Goal: Book appointment/travel/reservation

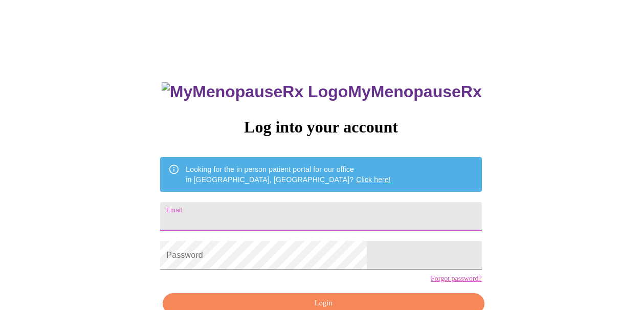
click at [251, 216] on input "Email" at bounding box center [320, 216] width 321 height 29
type input "lenapleshkova2020@gmail.com"
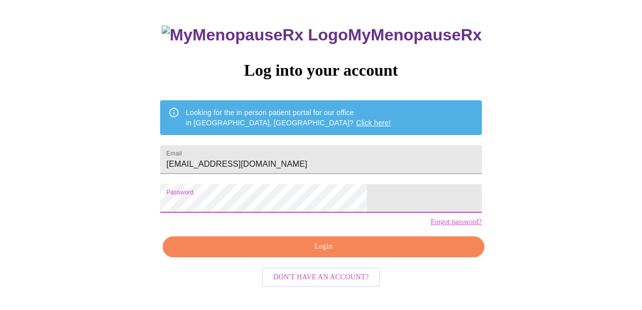
scroll to position [57, 0]
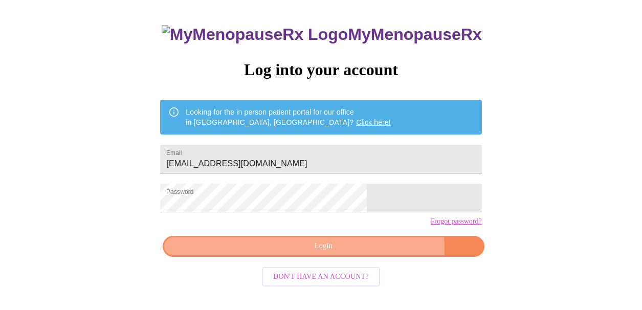
click at [362, 253] on span "Login" at bounding box center [323, 246] width 298 height 13
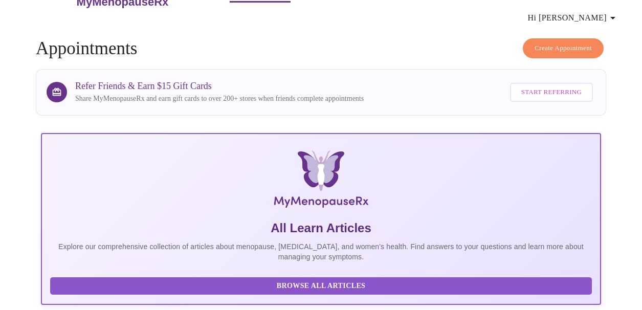
scroll to position [28, 0]
click at [564, 49] on span "Create Appointment" at bounding box center [563, 49] width 57 height 12
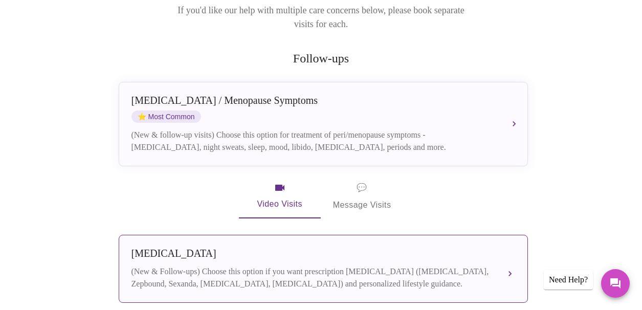
scroll to position [133, 0]
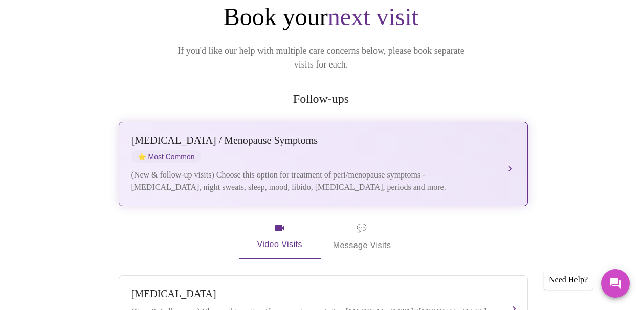
click at [406, 169] on div "(New & follow-up visits) Choose this option for treatment of peri/menopause sym…" at bounding box center [312, 181] width 363 height 25
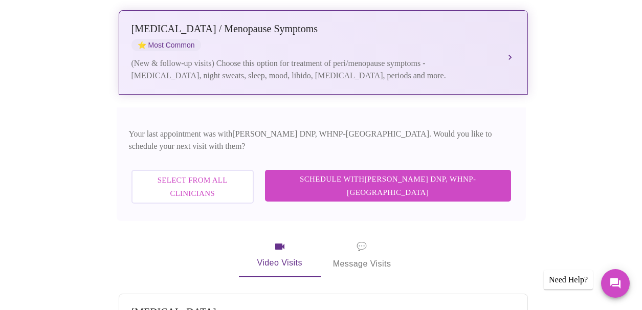
scroll to position [253, 0]
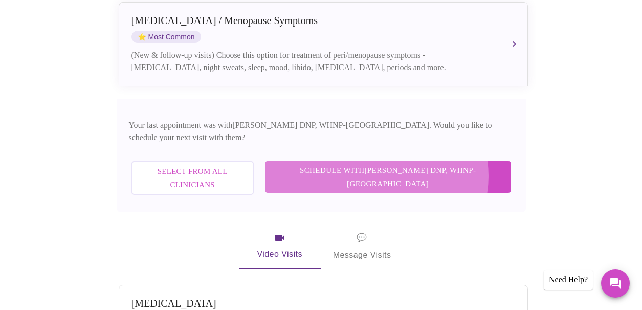
click at [428, 164] on span "Schedule with Laura Smith DNP, WHNP-BC" at bounding box center [388, 177] width 226 height 27
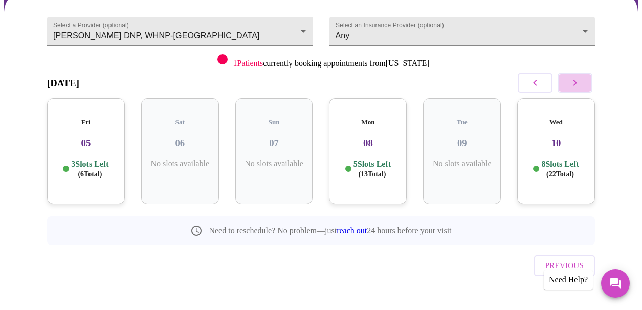
click at [576, 78] on icon "button" at bounding box center [575, 83] width 12 height 12
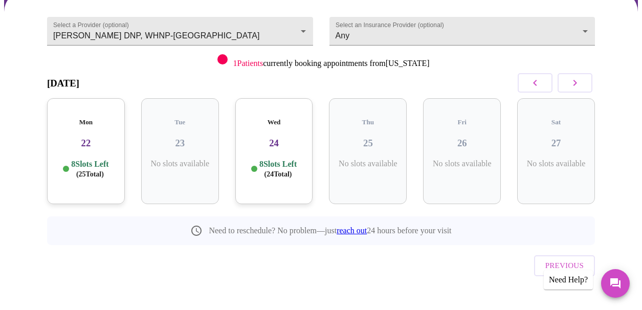
click at [281, 159] on p "8 Slots Left ( 24 Total)" at bounding box center [277, 169] width 37 height 20
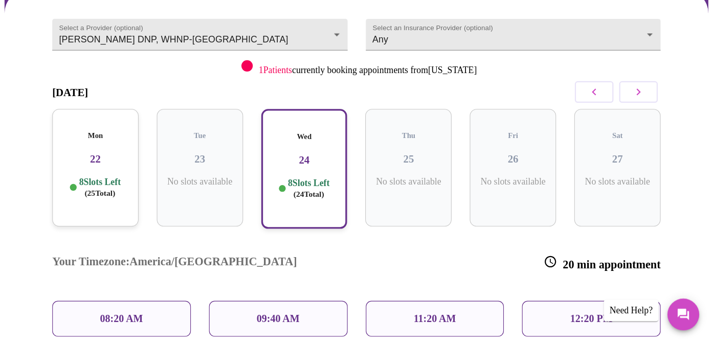
scroll to position [106, 0]
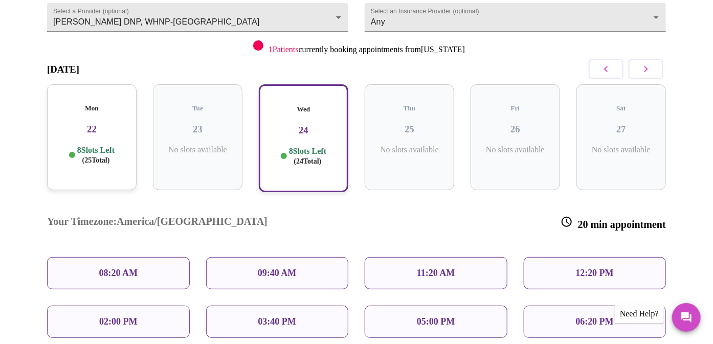
click at [331, 125] on h3 "24" at bounding box center [303, 130] width 71 height 11
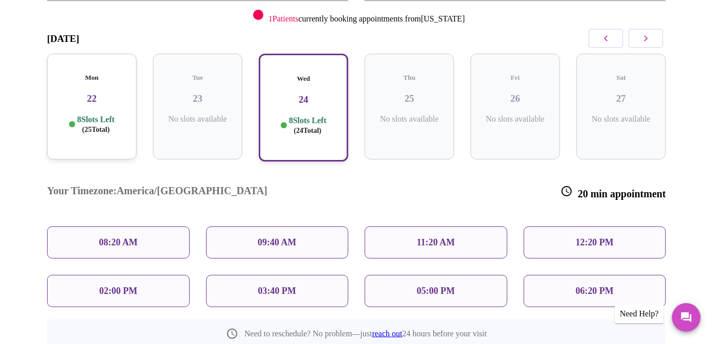
scroll to position [164, 0]
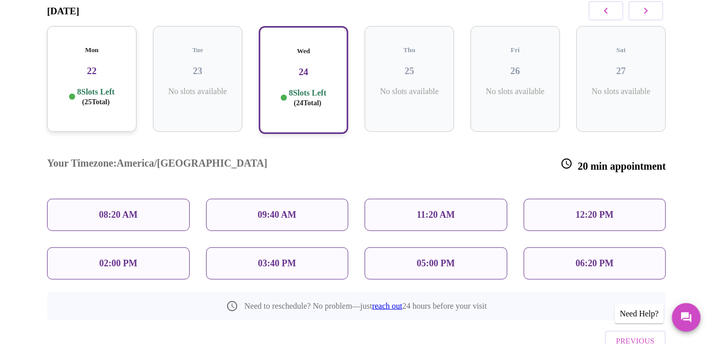
click at [452, 210] on p "11:20 AM" at bounding box center [436, 215] width 38 height 11
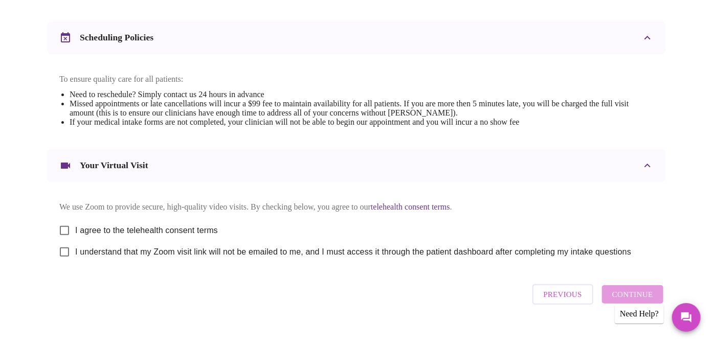
scroll to position [396, 0]
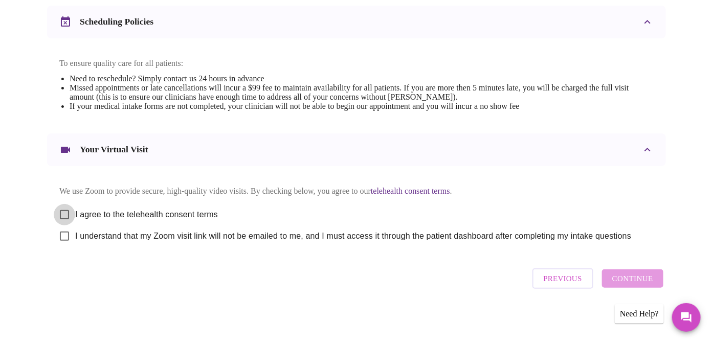
click at [57, 207] on input "I agree to the telehealth consent terms" at bounding box center [64, 214] width 21 height 21
checkbox input "true"
click at [57, 239] on input "I understand that my Zoom visit link will not be emailed to me, and I must acce…" at bounding box center [64, 236] width 21 height 21
checkbox input "true"
click at [626, 282] on span "Continue" at bounding box center [632, 278] width 41 height 13
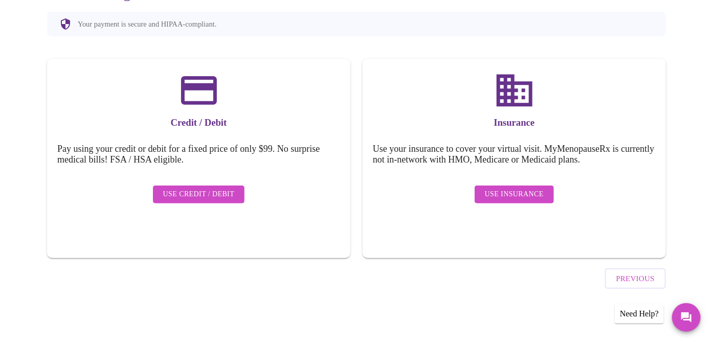
scroll to position [90, 0]
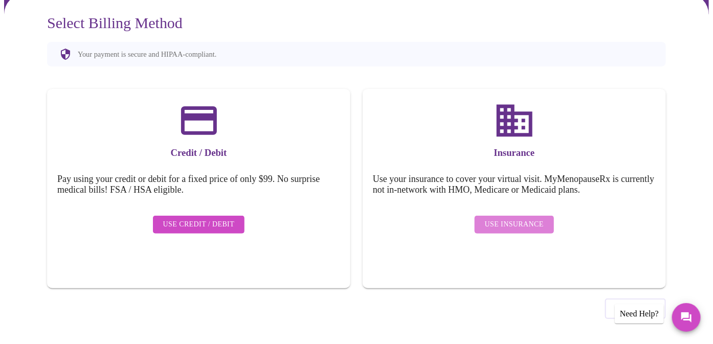
click at [523, 218] on span "Use Insurance" at bounding box center [514, 224] width 59 height 13
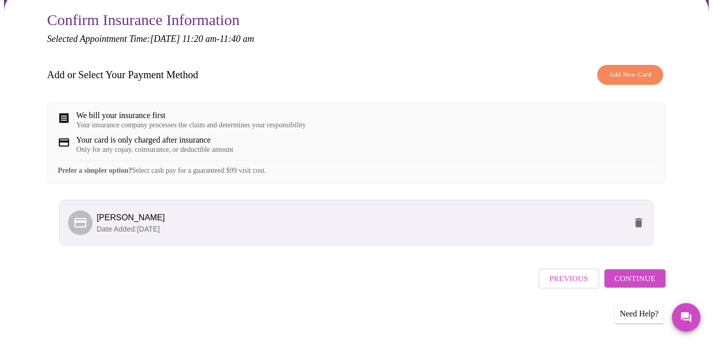
scroll to position [100, 0]
click at [642, 286] on span "Continue" at bounding box center [635, 278] width 41 height 13
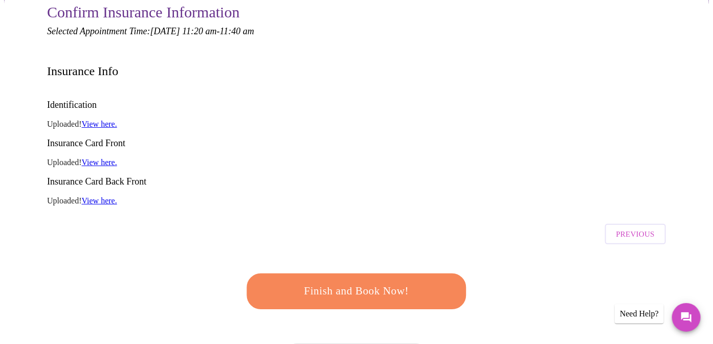
click at [100, 120] on link "View here." at bounding box center [99, 124] width 35 height 9
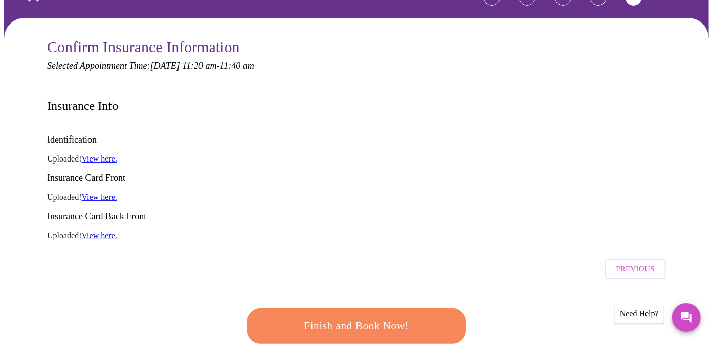
scroll to position [79, 0]
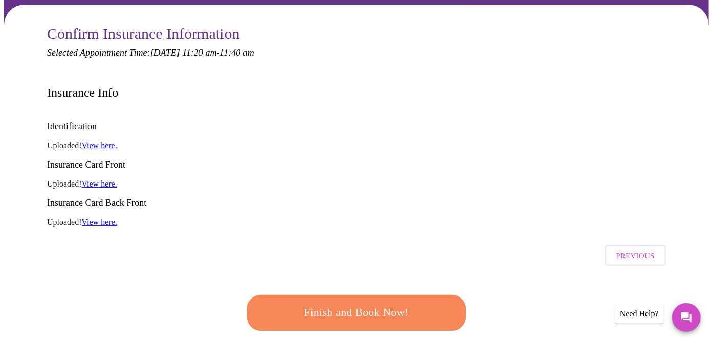
click at [377, 304] on span "Finish and Book Now!" at bounding box center [356, 313] width 189 height 19
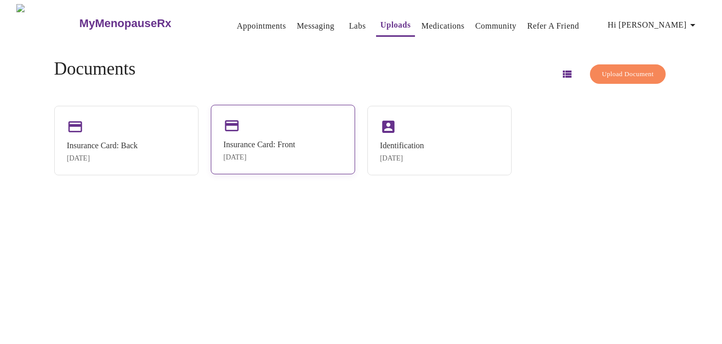
click at [292, 155] on div "[DATE]" at bounding box center [260, 157] width 72 height 8
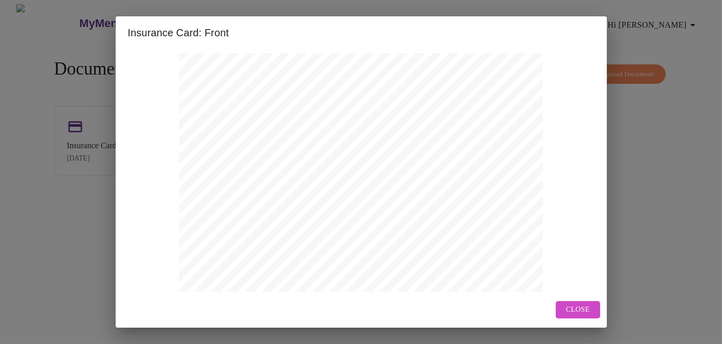
click at [572, 311] on span "Close" at bounding box center [578, 310] width 24 height 13
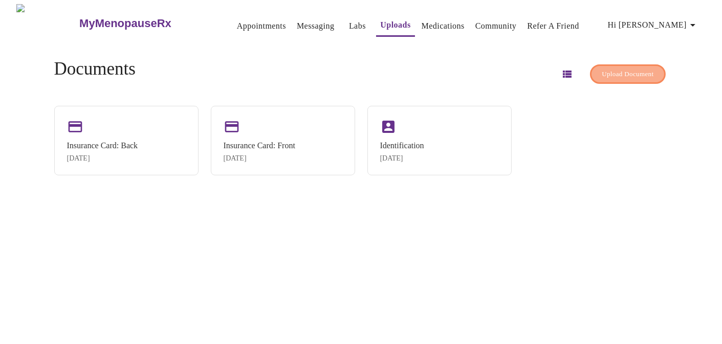
click at [616, 69] on span "Upload Document" at bounding box center [628, 75] width 52 height 12
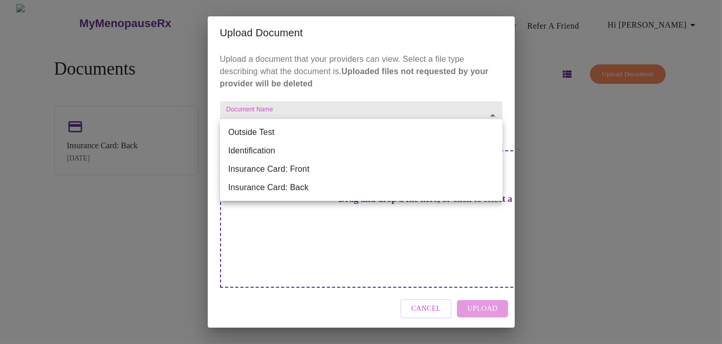
click at [265, 134] on body "MyMenopauseRx Appointments Messaging Labs Uploads Medications Community Refer a…" at bounding box center [361, 176] width 714 height 344
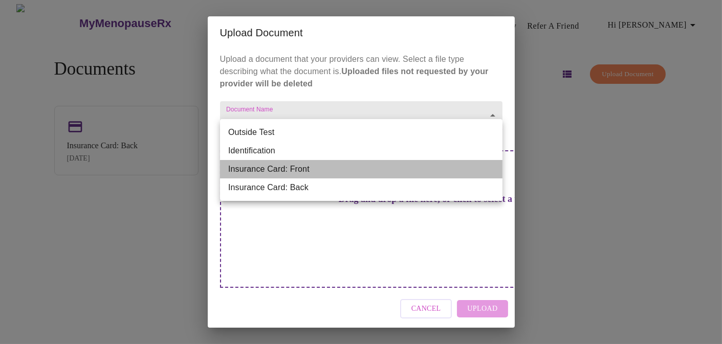
click at [273, 169] on li "Insurance Card: Front" at bounding box center [361, 169] width 282 height 18
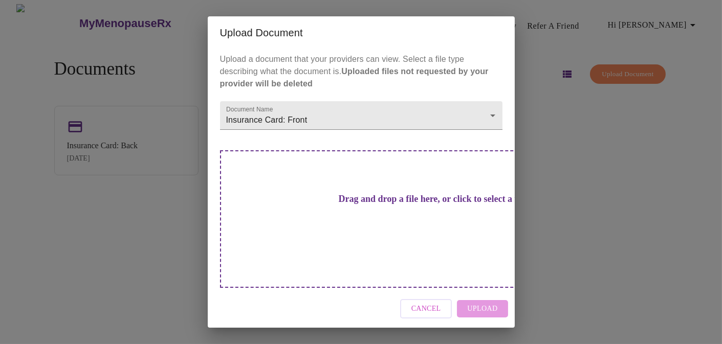
click at [327, 205] on h3 "Drag and drop a file here, or click to select a file" at bounding box center [433, 199] width 282 height 11
click at [349, 224] on div "Drag and drop a file here, or click to select a file" at bounding box center [433, 219] width 426 height 138
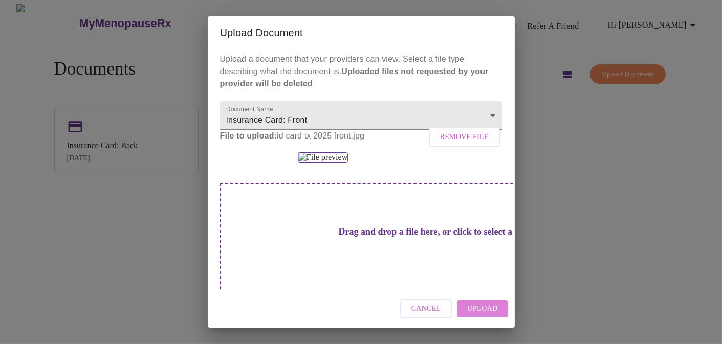
click at [480, 312] on span "Upload" at bounding box center [482, 309] width 30 height 13
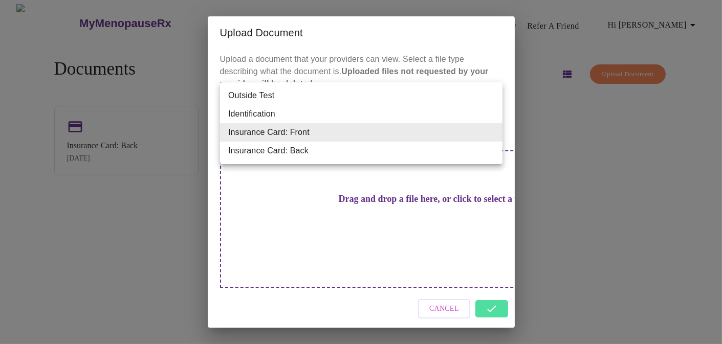
click at [432, 141] on body "MyMenopauseRx Appointments Messaging Labs Uploads Medications Community Refer a…" at bounding box center [361, 176] width 714 height 344
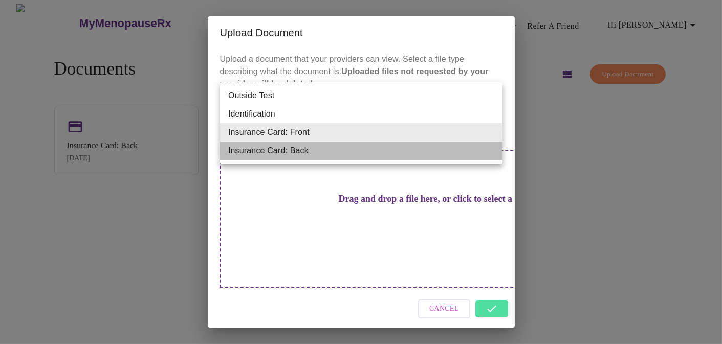
click at [300, 150] on li "Insurance Card: Back" at bounding box center [361, 151] width 282 height 18
type input "Insurance Card: Back"
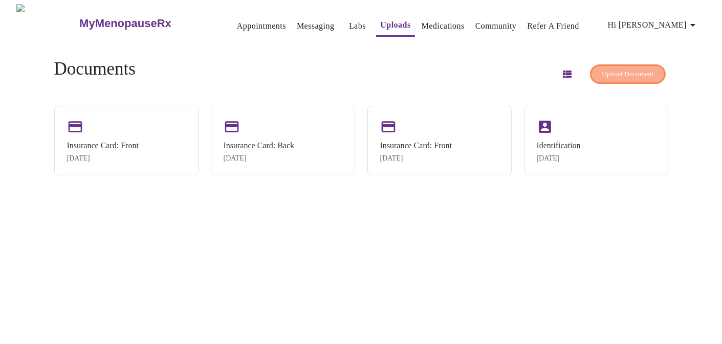
click at [602, 75] on span "Upload Document" at bounding box center [628, 75] width 52 height 12
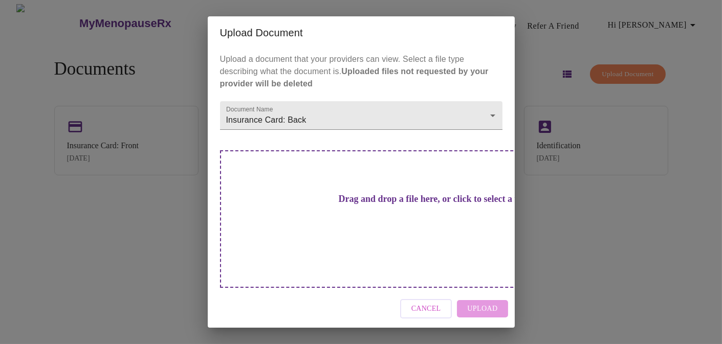
click at [450, 247] on div "Drag and drop a file here, or click to select a file" at bounding box center [433, 219] width 426 height 138
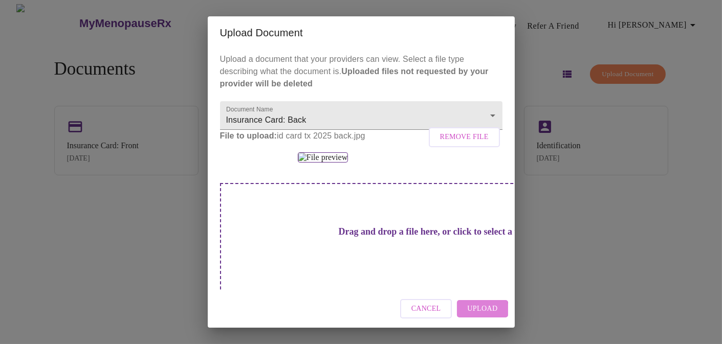
click at [480, 311] on span "Upload" at bounding box center [482, 309] width 30 height 13
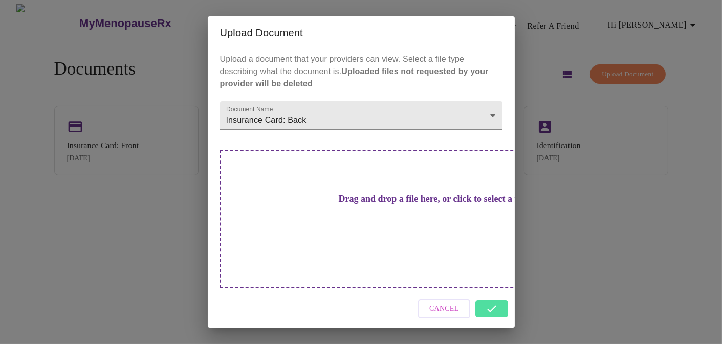
click at [543, 246] on div "Upload Document Upload a document that your providers can view. Select a file t…" at bounding box center [361, 172] width 722 height 344
